Goal: Information Seeking & Learning: Learn about a topic

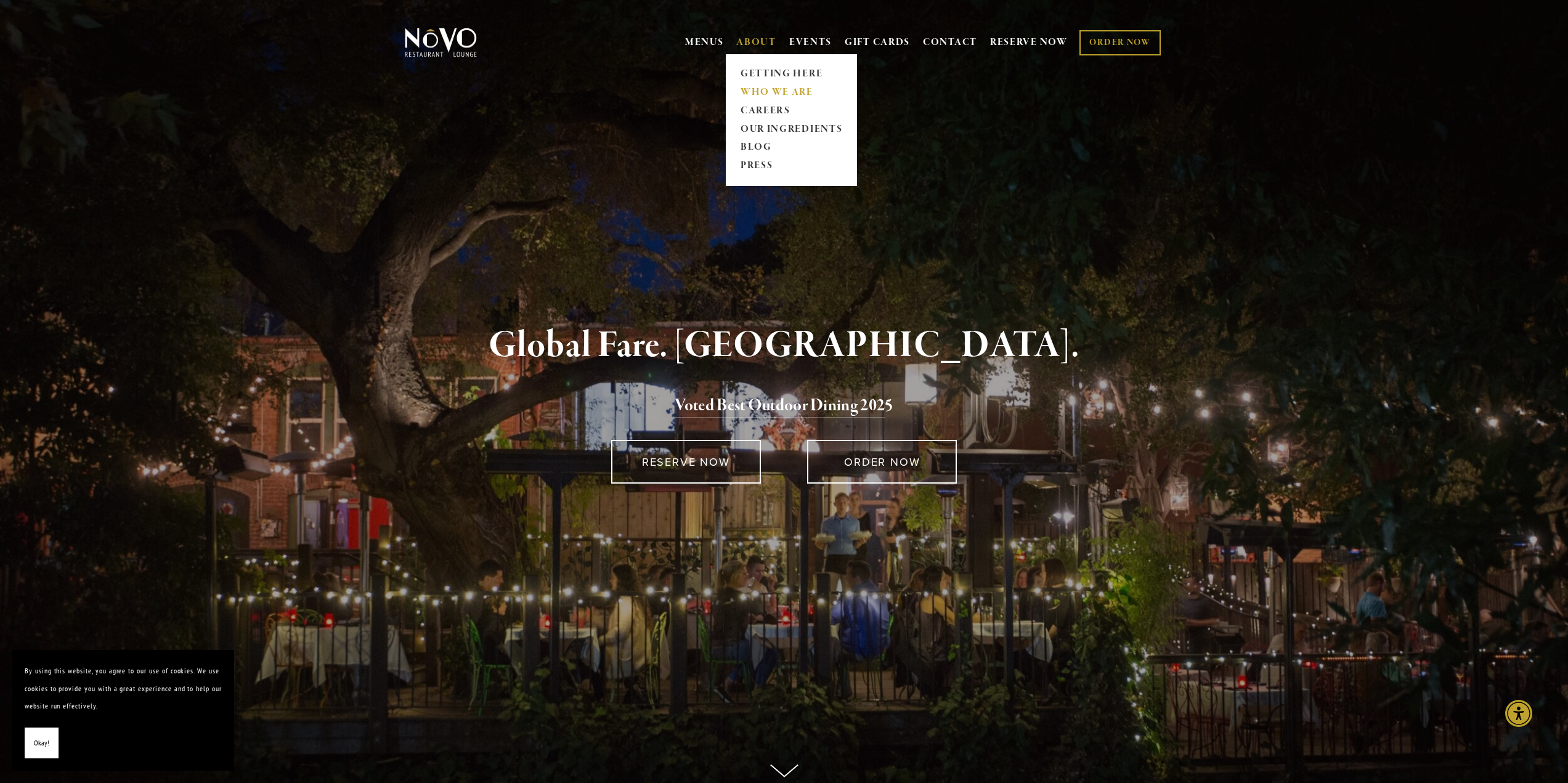
click at [776, 94] on link "WHO WE ARE" at bounding box center [791, 93] width 109 height 19
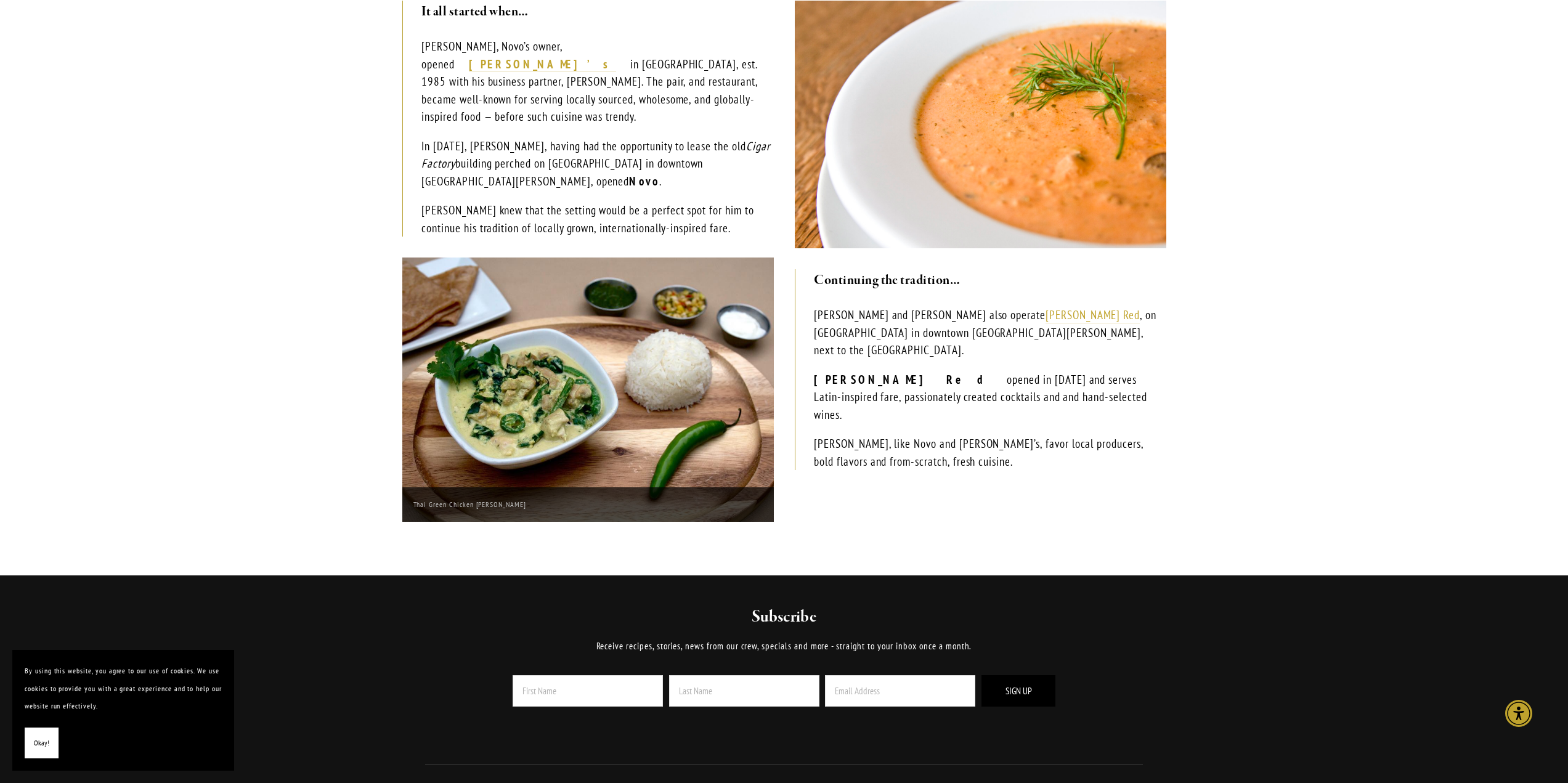
scroll to position [370, 0]
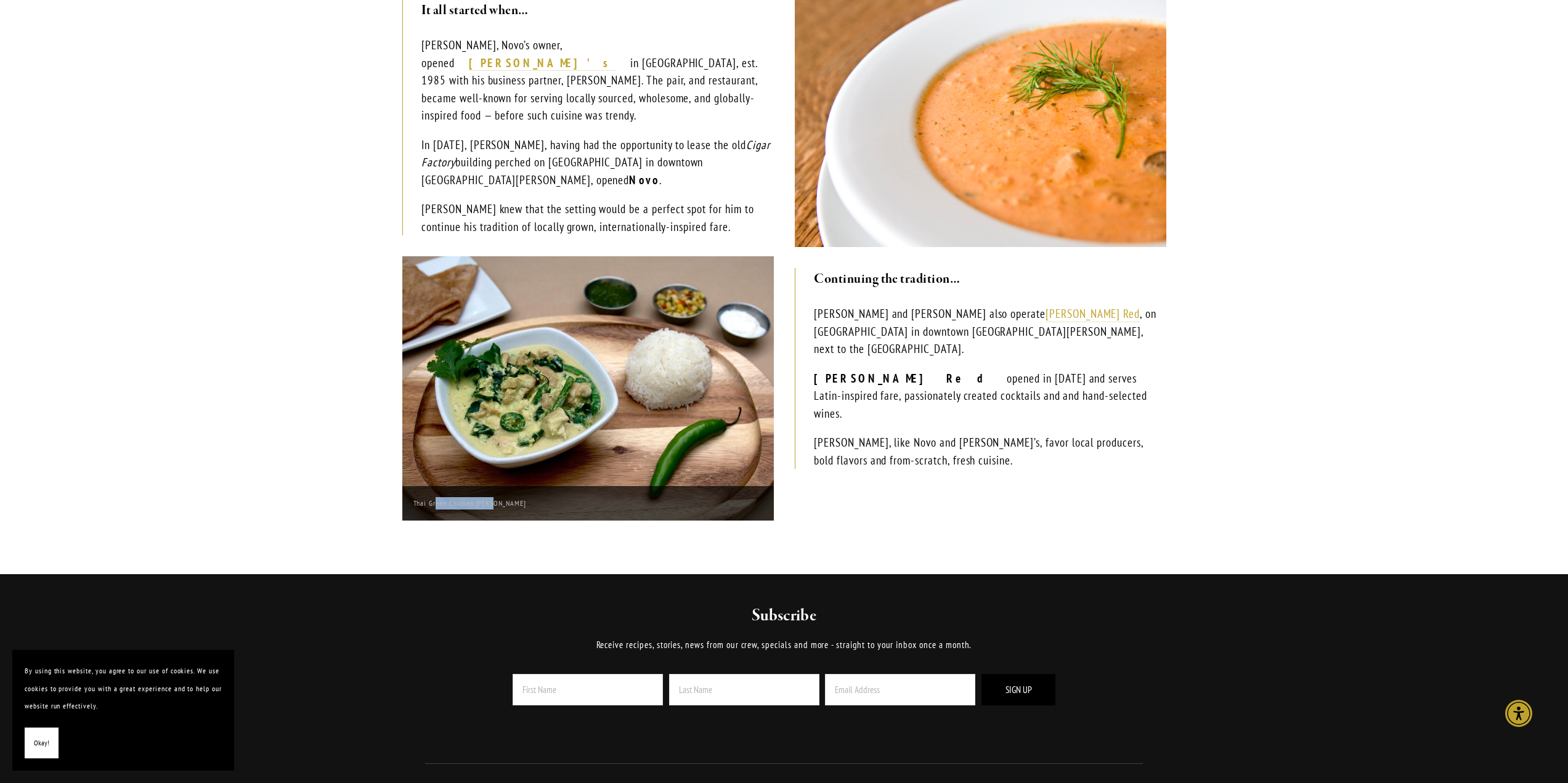
drag, startPoint x: 436, startPoint y: 489, endPoint x: 510, endPoint y: 493, distance: 74.1
click at [510, 493] on figcaption "Thai Green Chicken Curry" at bounding box center [588, 503] width 371 height 35
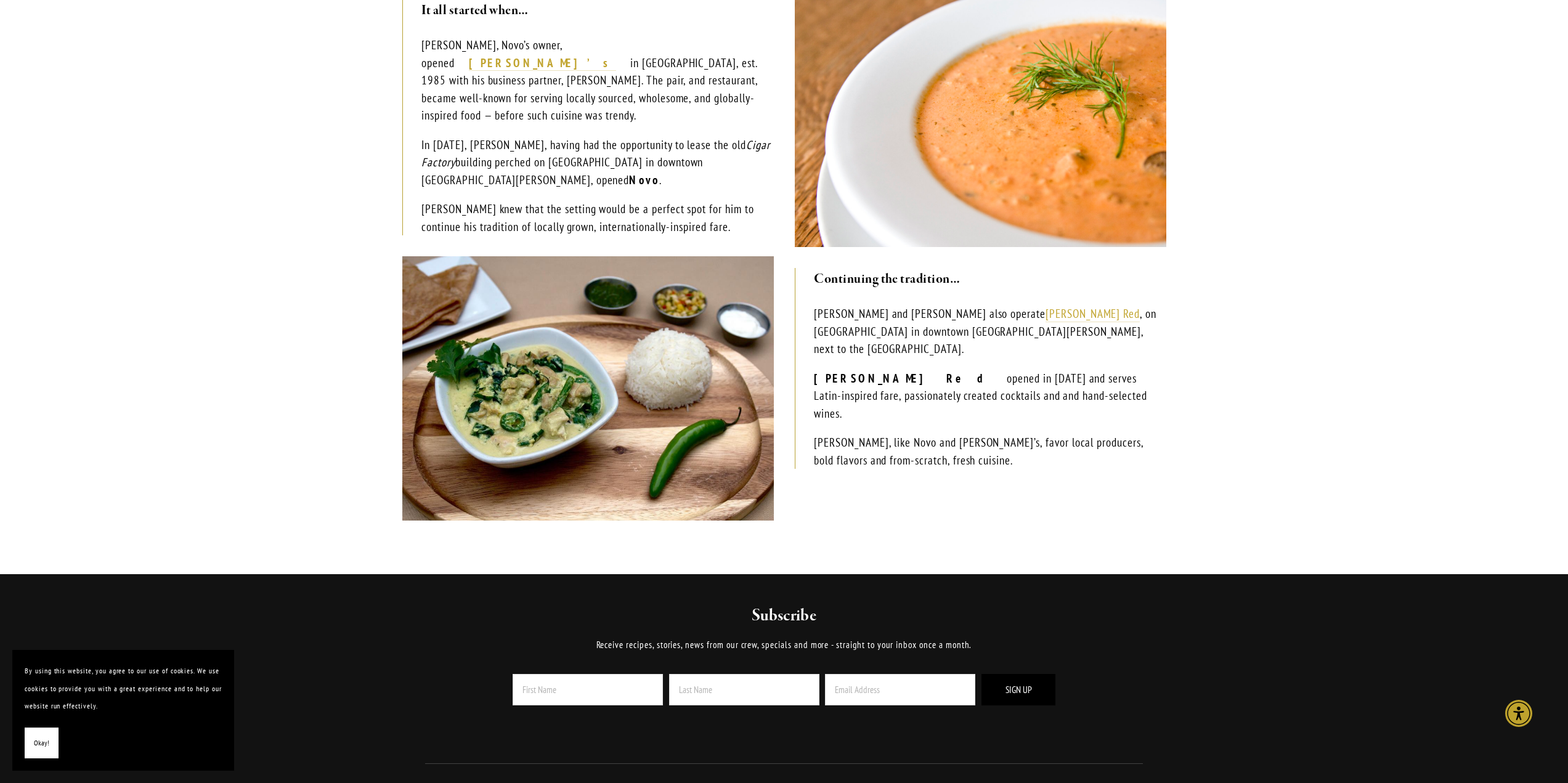
click at [1029, 461] on div "It all started when… Robin Covey, Novo’s owner, opened Robin’s in Cambria, est.…" at bounding box center [784, 265] width 785 height 531
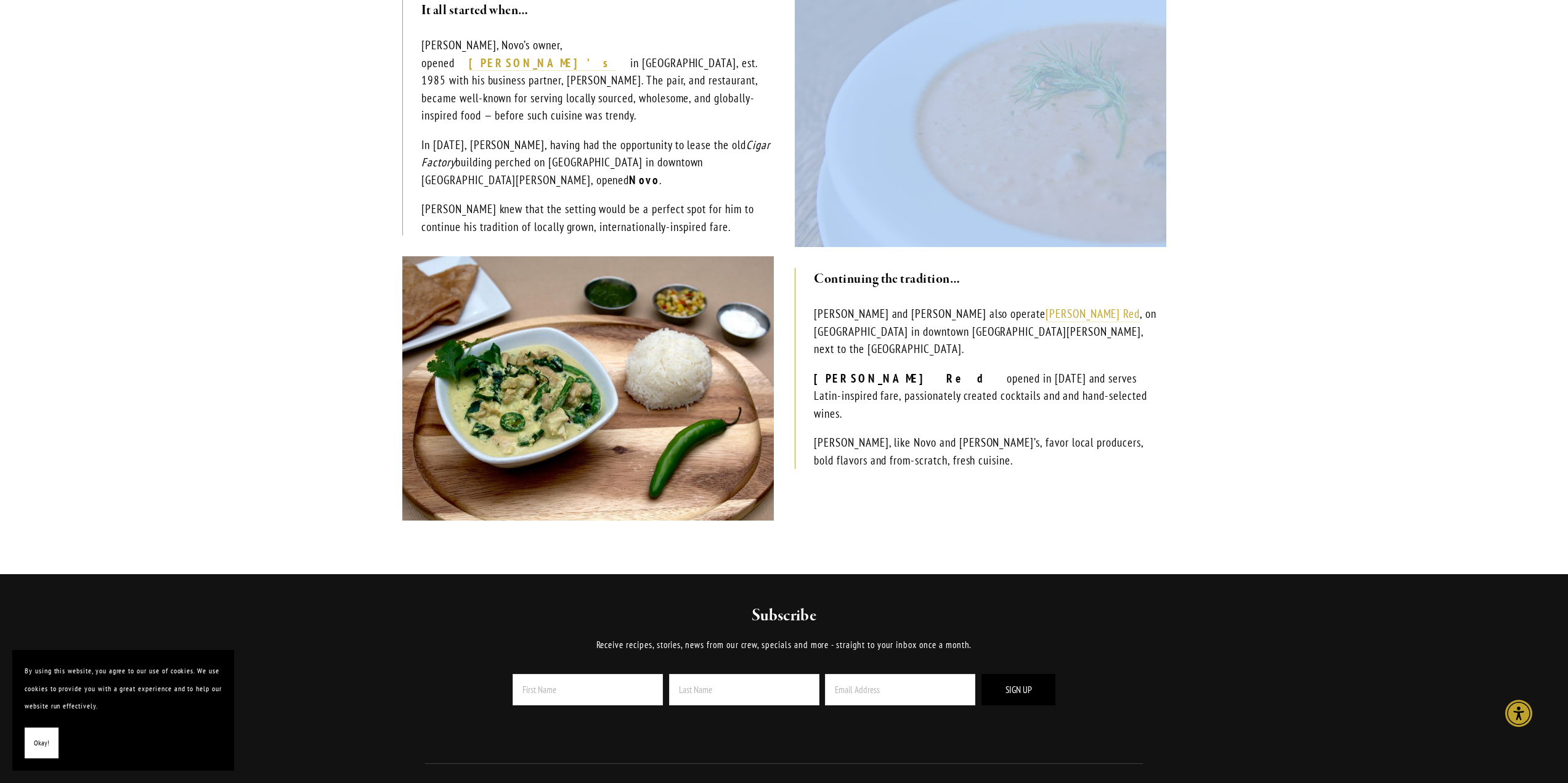
drag, startPoint x: 874, startPoint y: 226, endPoint x: 788, endPoint y: 232, distance: 86.2
click at [788, 232] on div "Our famous Salmon Bisque - originally from Robin’s Restaurant in Cambria." at bounding box center [981, 128] width 393 height 258
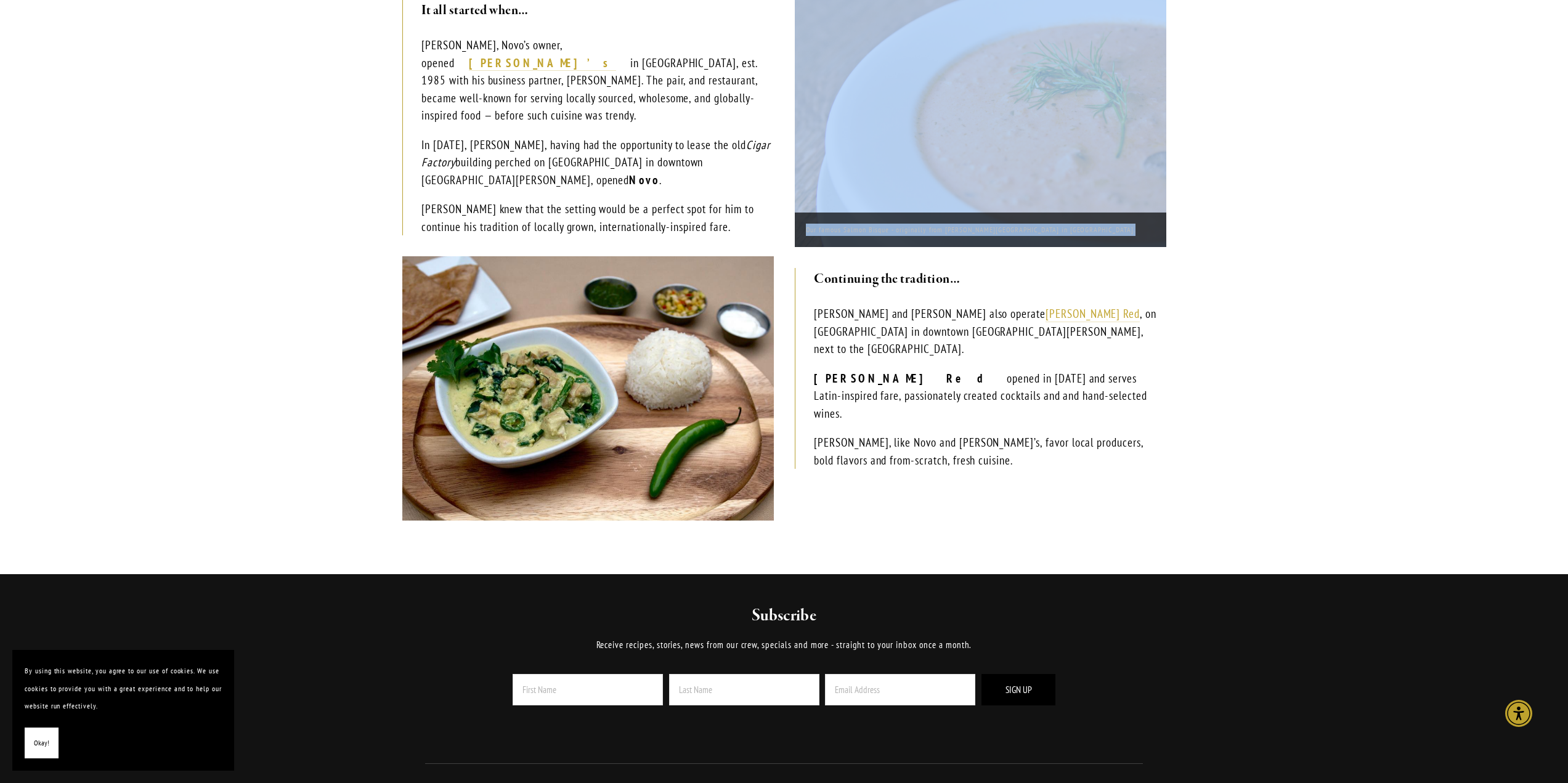
click at [833, 233] on p "Our famous Salmon Bisque - originally from Robin’s Restaurant in Cambria." at bounding box center [980, 230] width 349 height 12
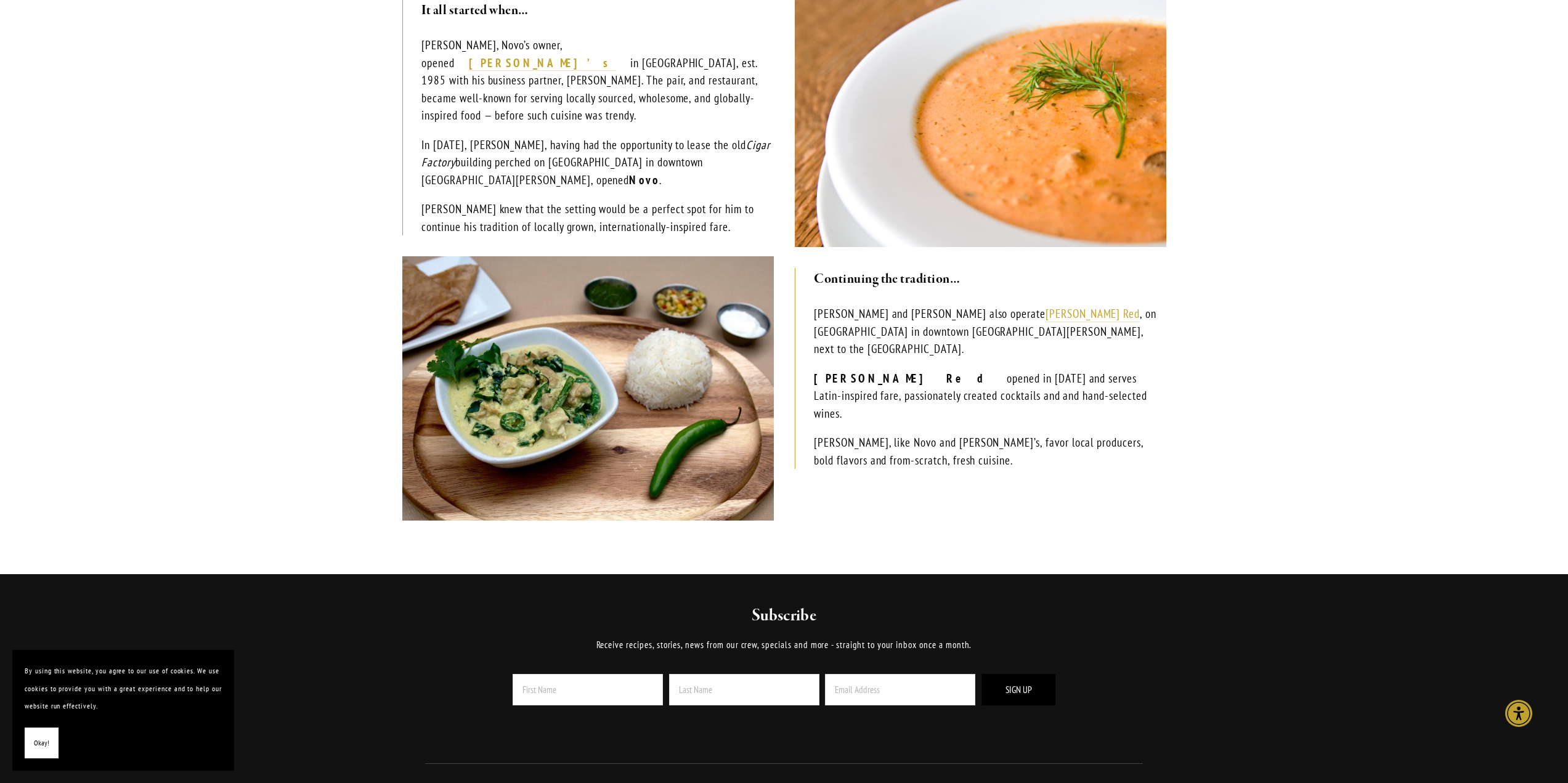
scroll to position [0, 0]
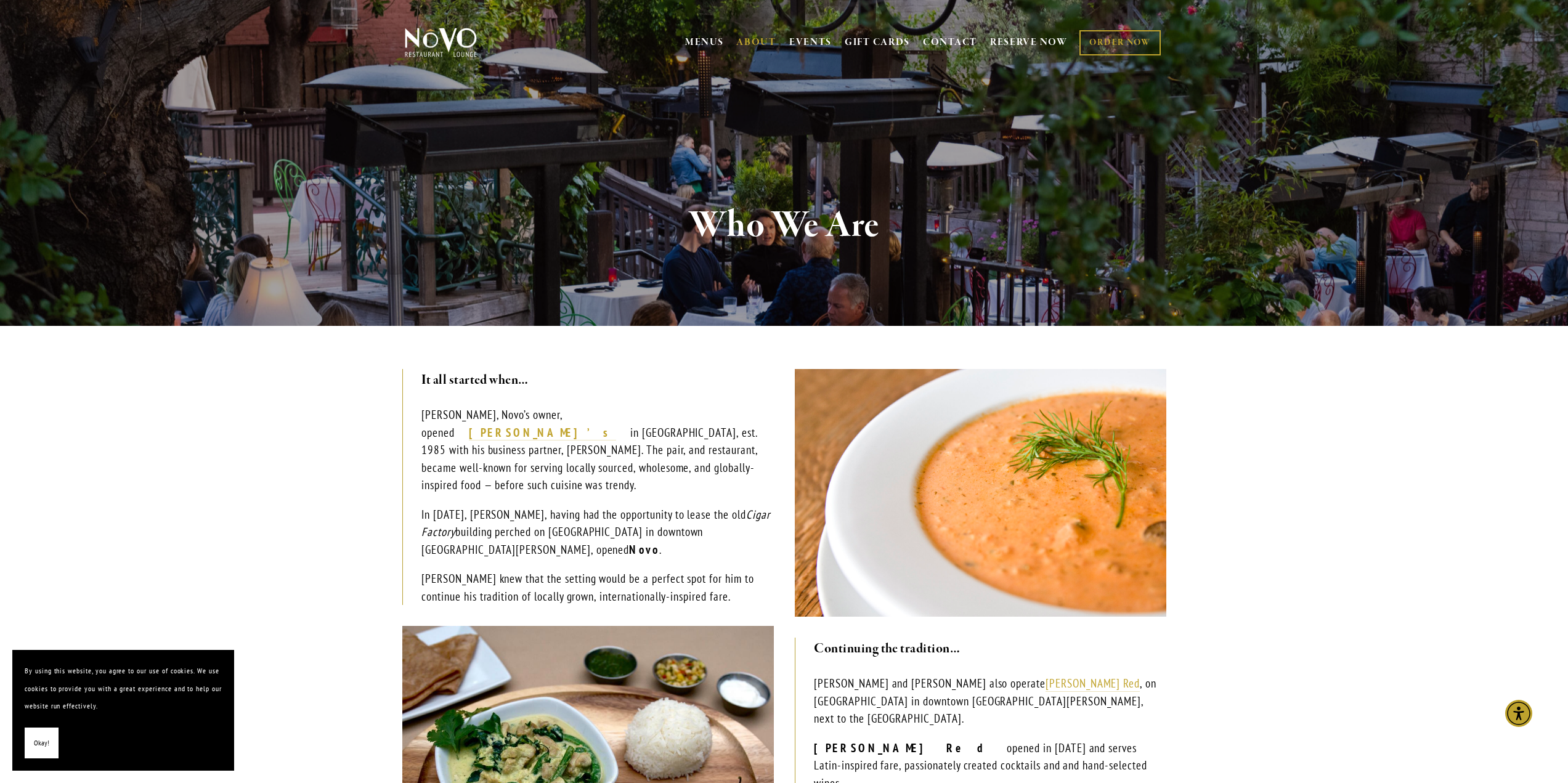
click at [1287, 292] on section "Who We Are" at bounding box center [784, 163] width 1568 height 326
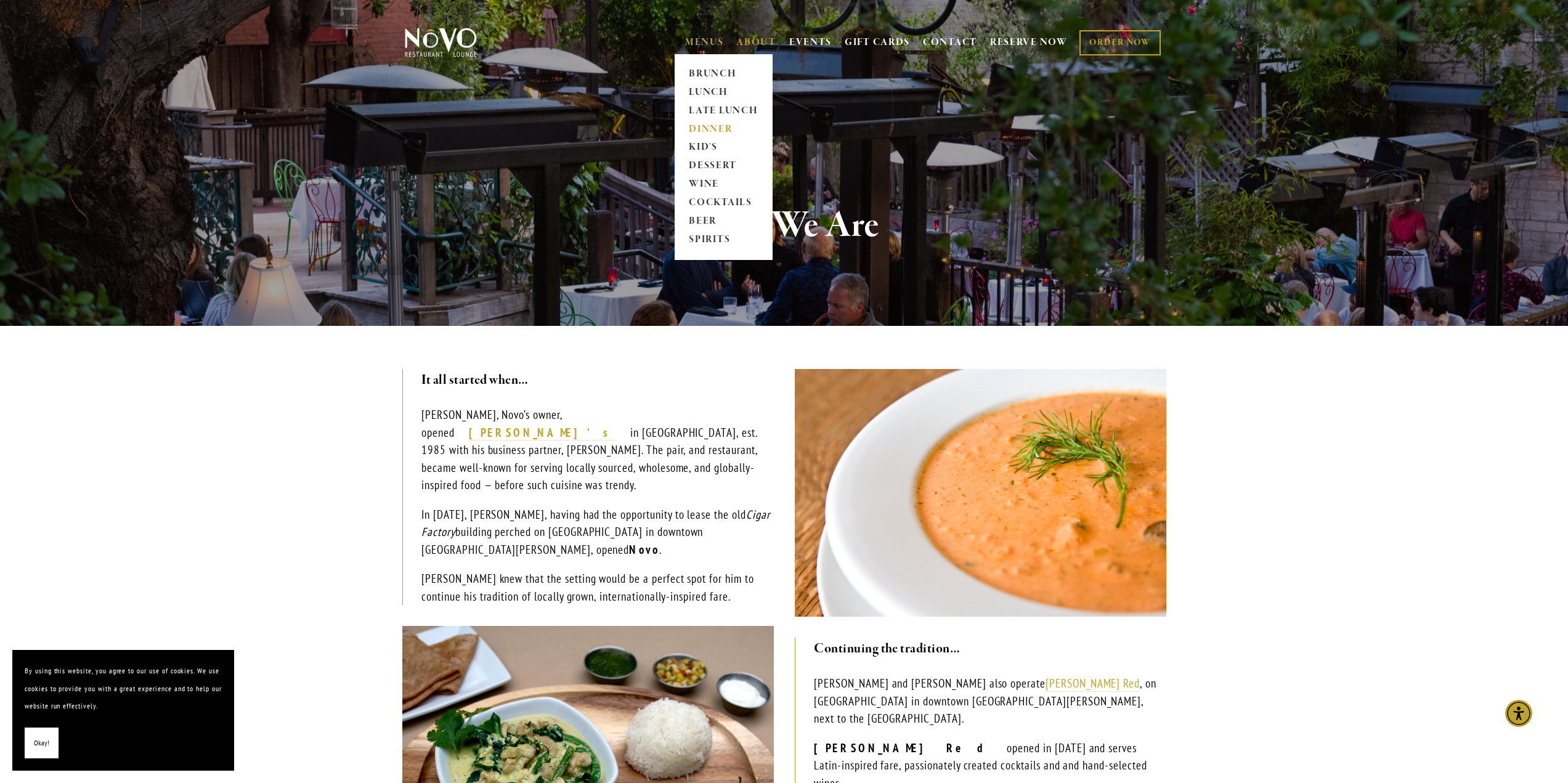
click at [714, 126] on link "DINNER" at bounding box center [723, 129] width 77 height 19
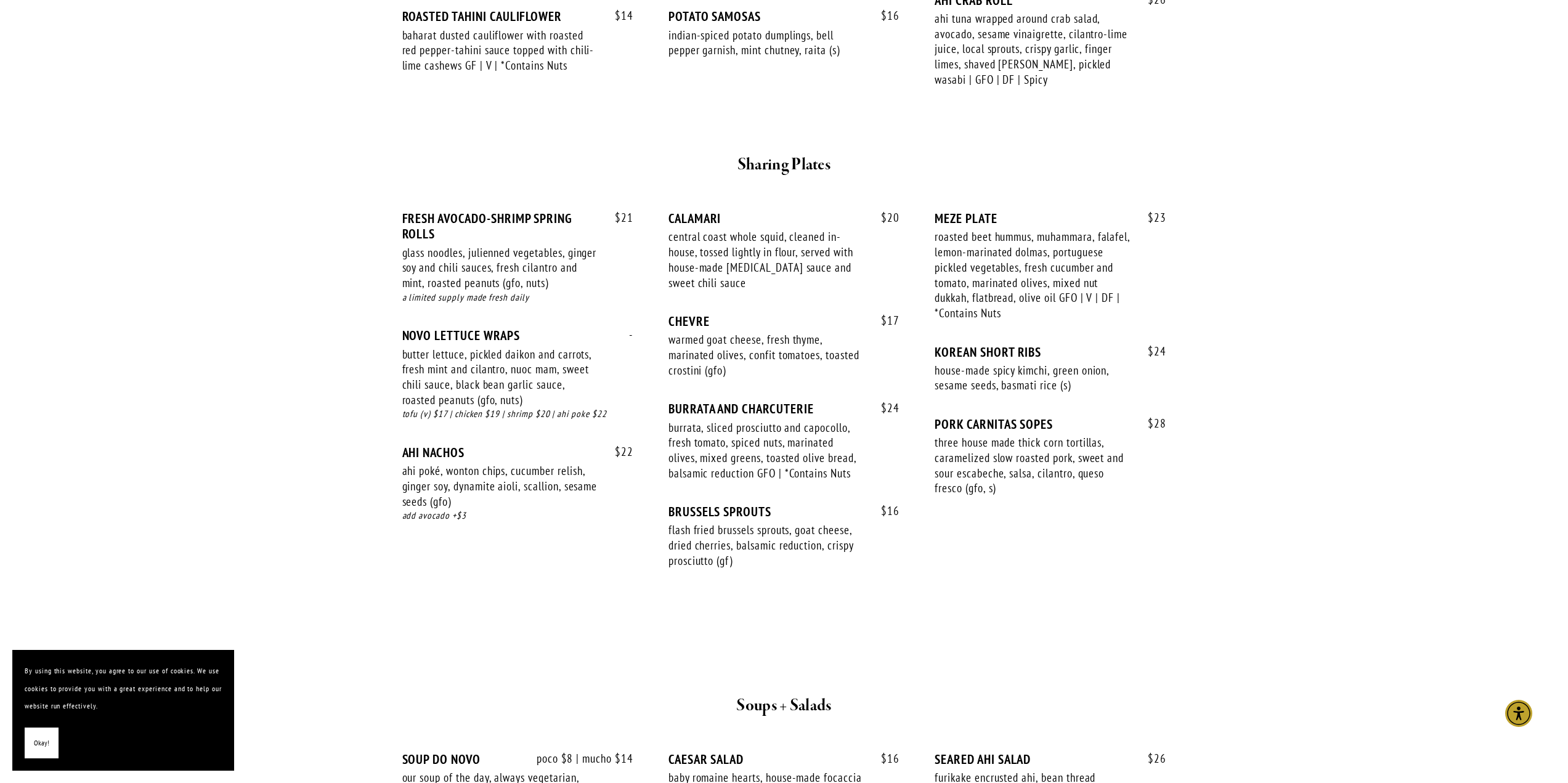
scroll to position [678, 0]
drag, startPoint x: 670, startPoint y: 204, endPoint x: 739, endPoint y: 298, distance: 116.6
click at [739, 298] on div "$ 21 FRESH AVOCADO-SHRIMP SPRING ROLLS glass noodles, julienned vegetables, gin…" at bounding box center [784, 394] width 785 height 413
click at [739, 298] on div "$ 20 CALAMARI central coast whole squid, cleaned in-house, tossed lightly in fl…" at bounding box center [784, 261] width 231 height 103
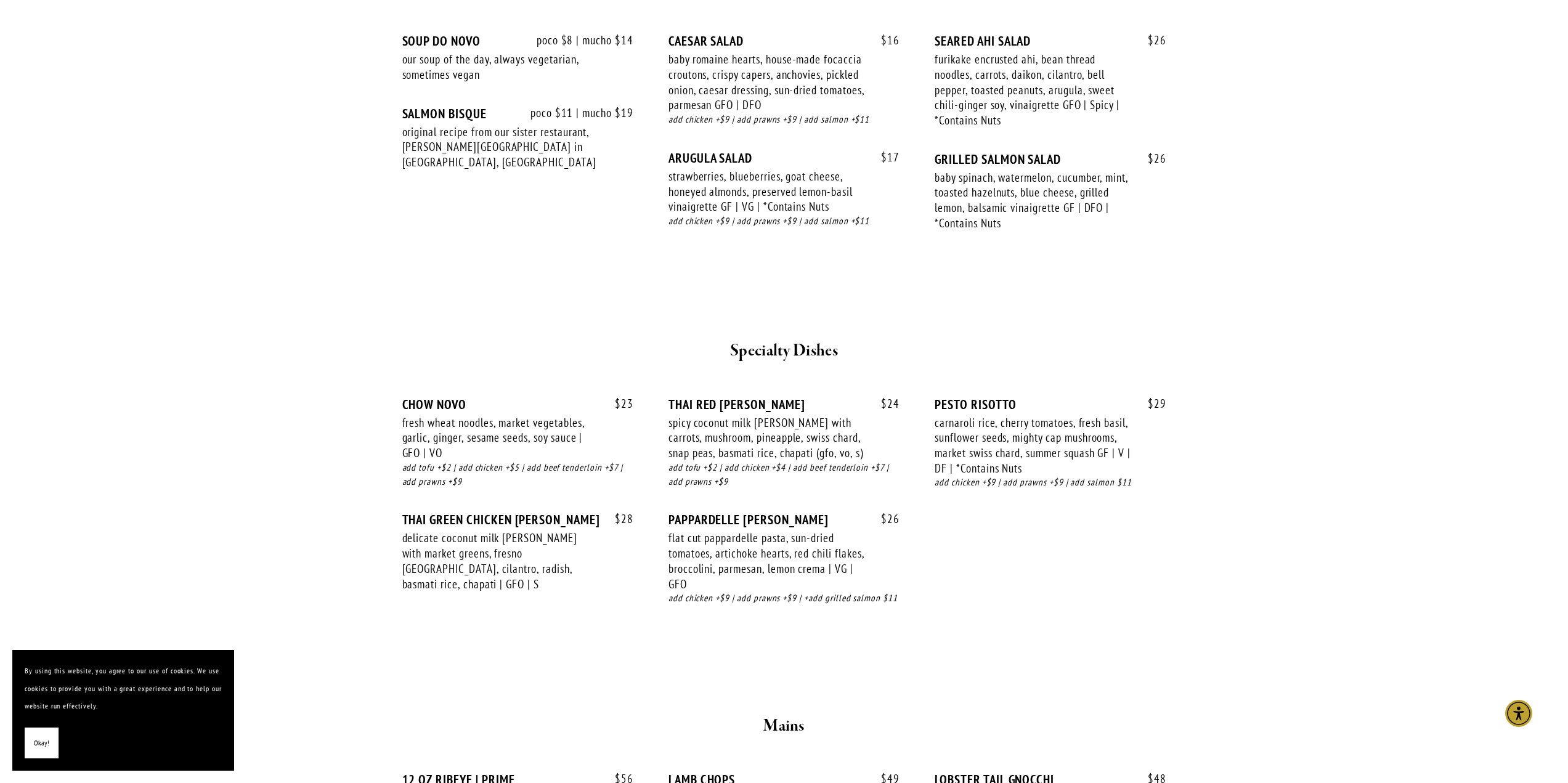
scroll to position [1417, 0]
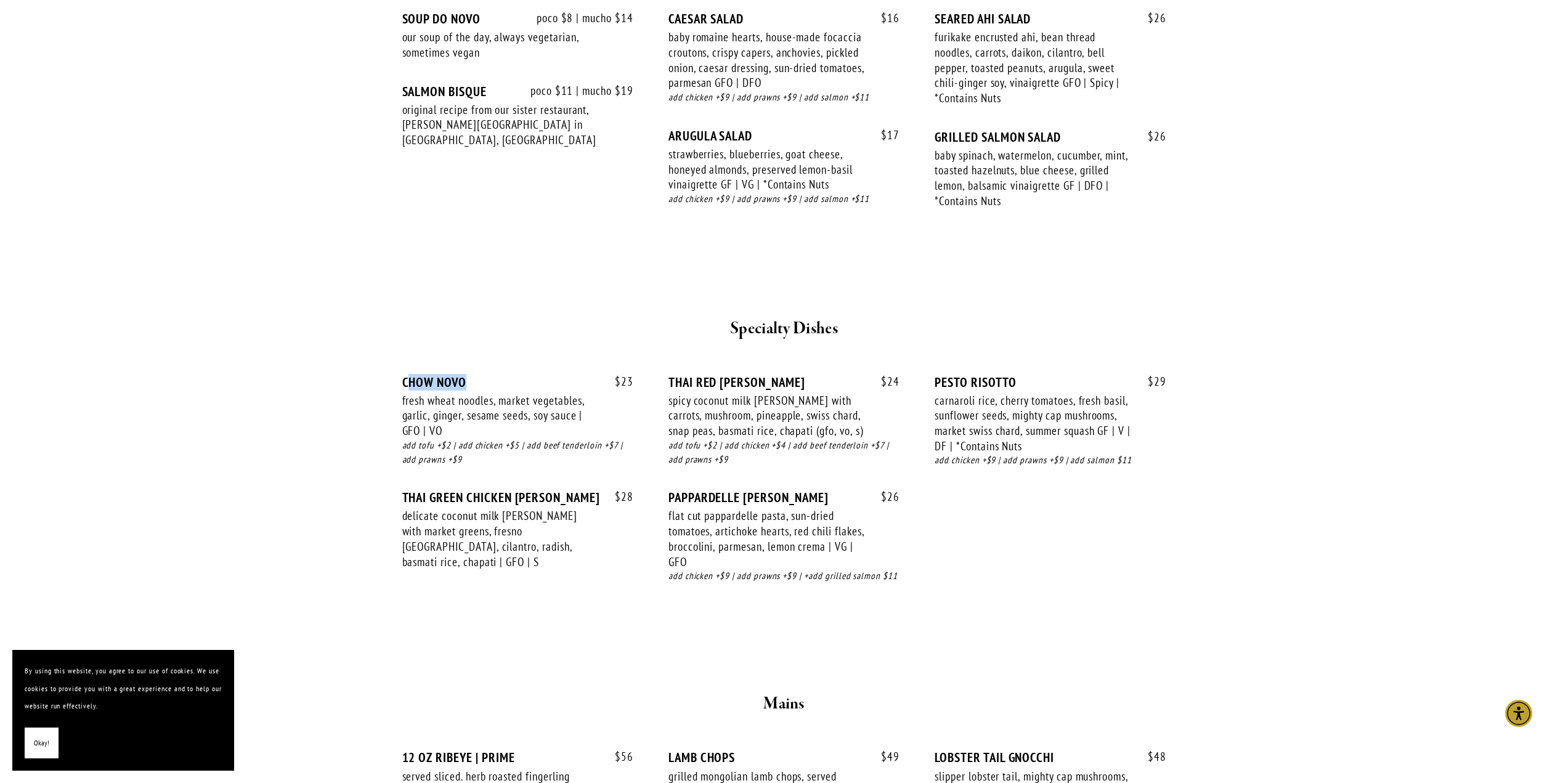
drag, startPoint x: 619, startPoint y: 389, endPoint x: 406, endPoint y: 370, distance: 213.8
click at [406, 370] on div "$ 23 CHOW NOVO fresh wheat noodles, market vegetables, garlic, ginger, sesame s…" at bounding box center [784, 485] width 785 height 265
drag, startPoint x: 395, startPoint y: 386, endPoint x: 481, endPoint y: 434, distance: 98.5
click at [481, 434] on div "$ 23 CHOW NOVO fresh wheat noodles, market vegetables, garlic, ginger, sesame s…" at bounding box center [784, 485] width 785 height 265
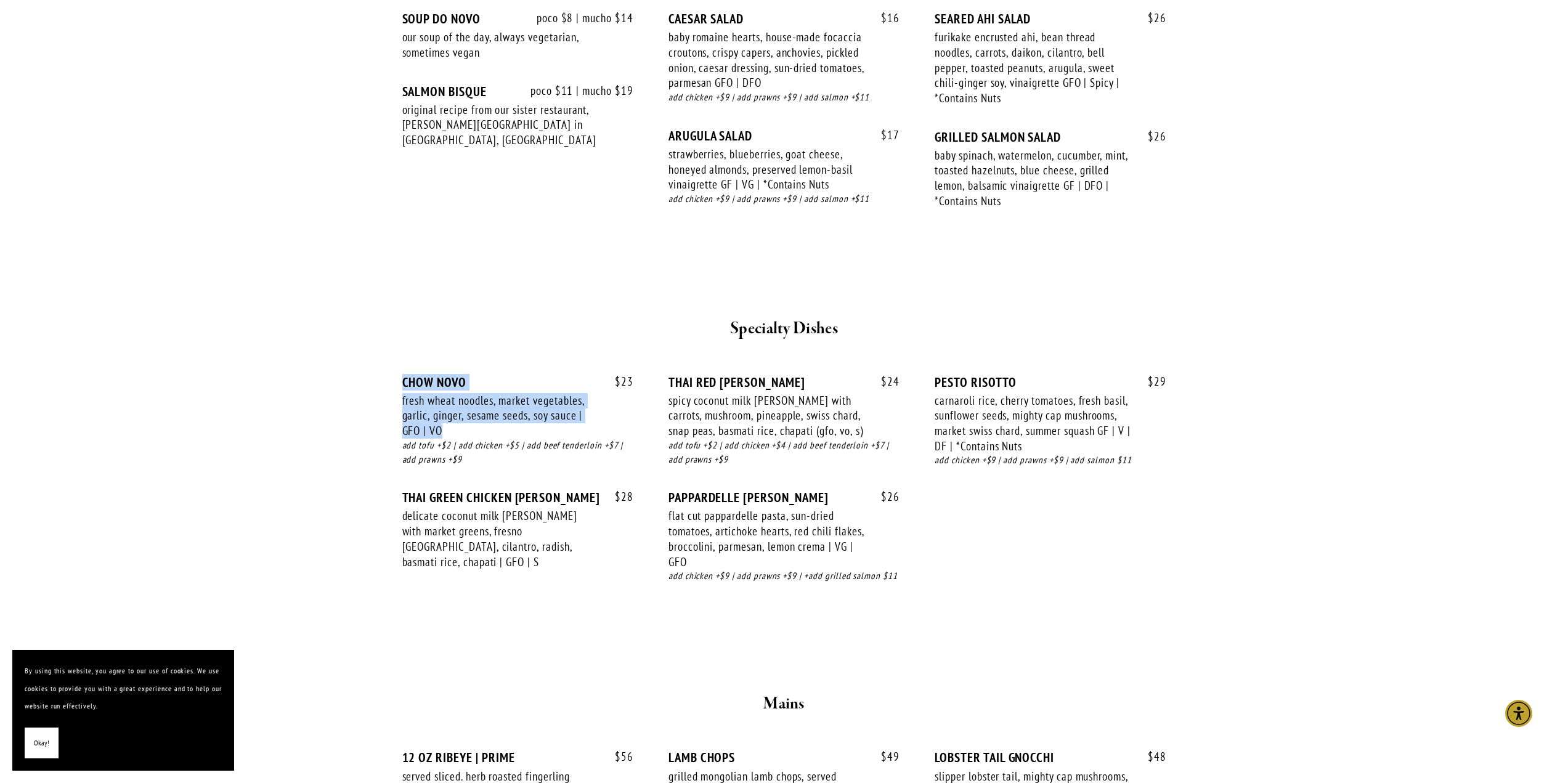
click at [481, 434] on div "fresh wheat noodles, market vegetables, garlic, ginger, sesame seeds, soy sauce…" at bounding box center [500, 416] width 196 height 45
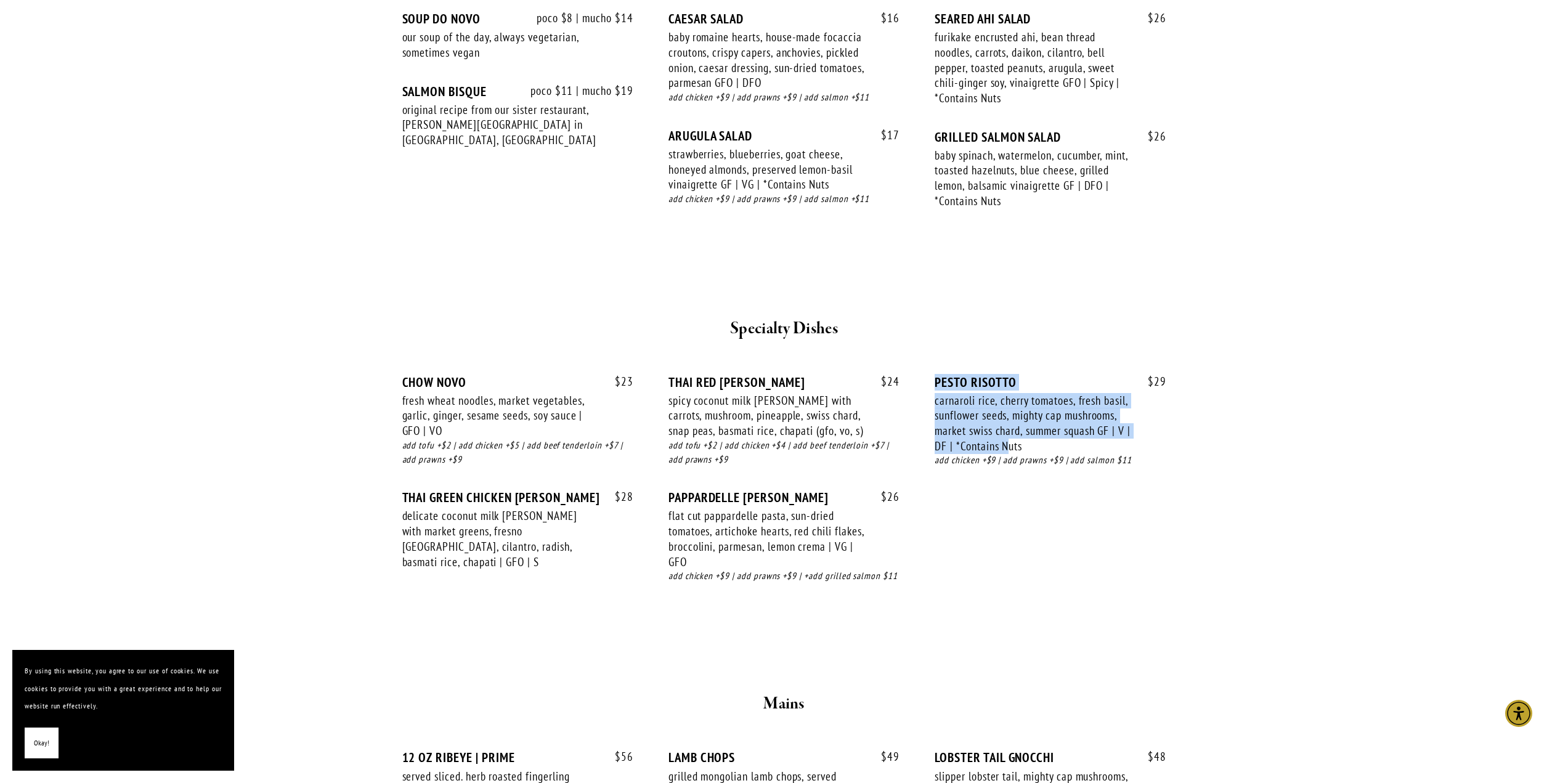
drag, startPoint x: 924, startPoint y: 376, endPoint x: 1015, endPoint y: 445, distance: 114.2
click at [1015, 445] on div "$ 23 CHOW NOVO fresh wheat noodles, market vegetables, garlic, ginger, sesame s…" at bounding box center [784, 491] width 764 height 232
click at [1015, 445] on div "carnaroli rice, cherry tomatoes, fresh basil, sunflower seeds, mighty cap mushr…" at bounding box center [1032, 423] width 196 height 61
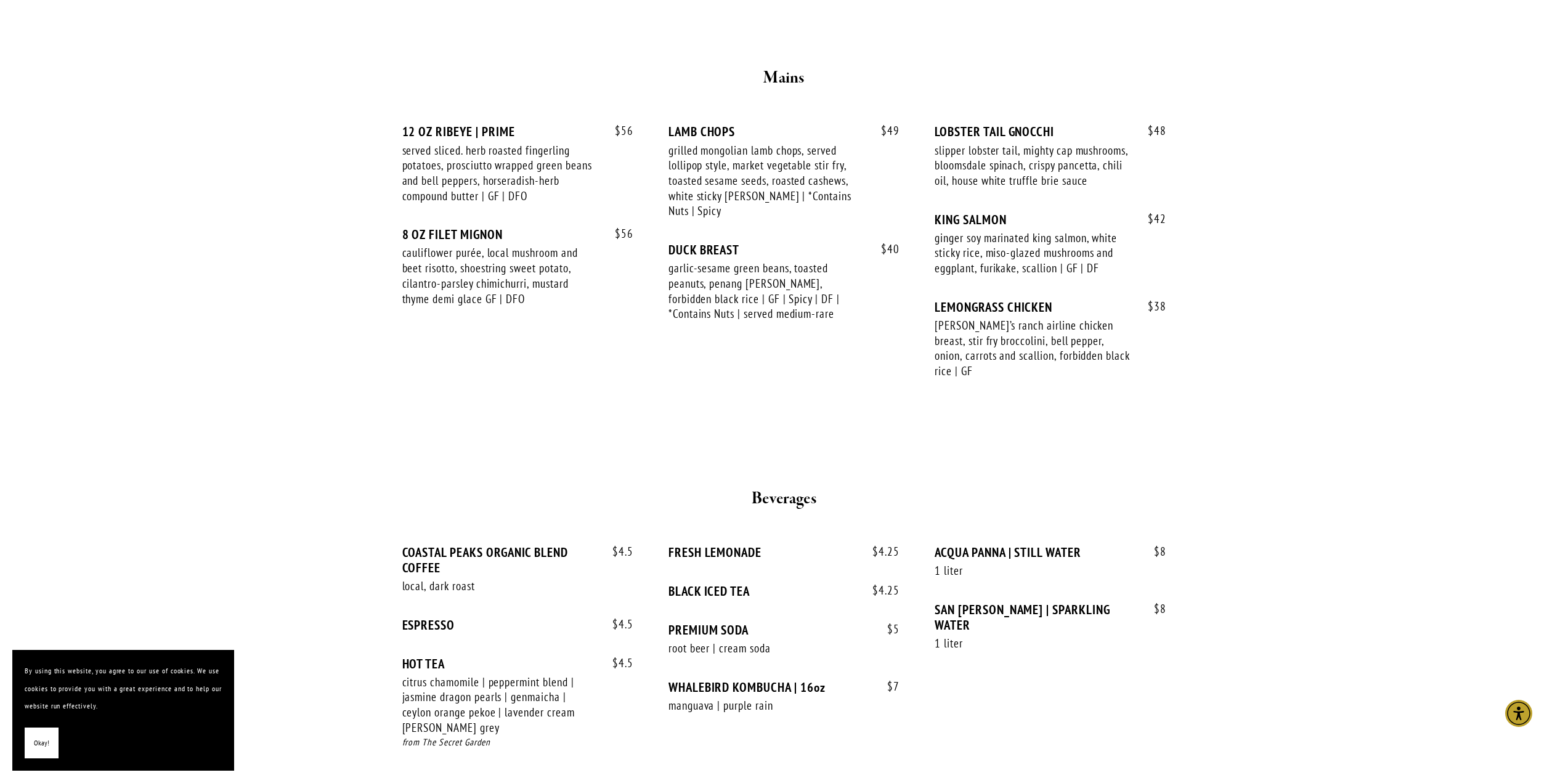
scroll to position [1910, 0]
